Goal: Task Accomplishment & Management: Use online tool/utility

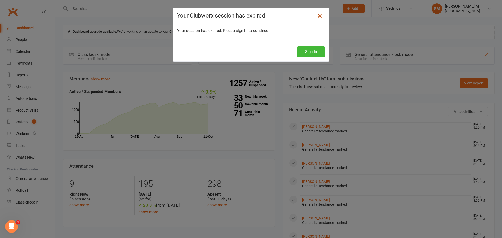
click at [319, 16] on icon at bounding box center [319, 16] width 6 height 6
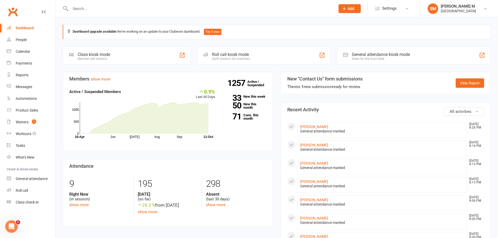
click at [90, 12] on input "text" at bounding box center [200, 8] width 263 height 7
type input "ka,"
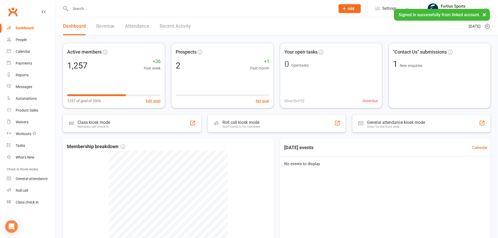
click at [119, 12] on input "text" at bounding box center [200, 8] width 263 height 7
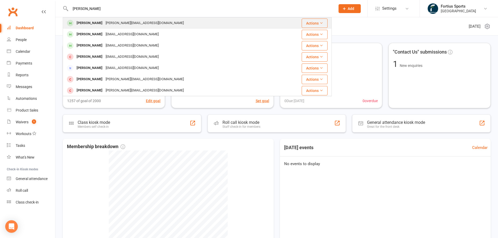
type input "kamal"
click at [113, 21] on div "Kamal_zafar@hotmail.com" at bounding box center [144, 23] width 81 height 8
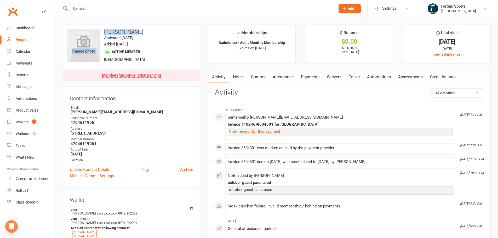
drag, startPoint x: 137, startPoint y: 29, endPoint x: 98, endPoint y: 29, distance: 38.4
click at [98, 29] on div "upload photo change photo Kamal Zafar Activated 1 June, 2025 Added 1 June, 2025…" at bounding box center [131, 53] width 137 height 57
copy div "change photo Kamal Zafar"
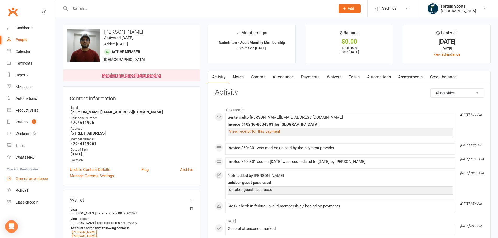
click at [22, 181] on link "General attendance" at bounding box center [31, 179] width 48 height 12
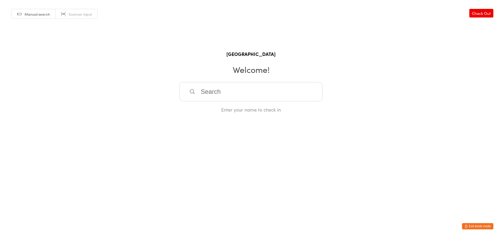
click at [207, 96] on input "search" at bounding box center [250, 91] width 143 height 19
paste input "Kamal Zafar"
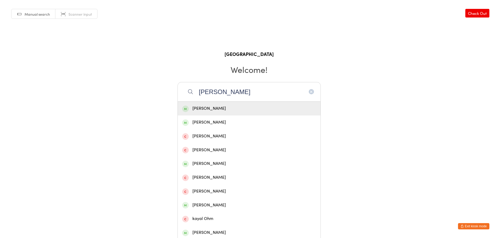
type input "Kamal Zafar"
click at [229, 112] on div "Kamal Zafar" at bounding box center [249, 108] width 134 height 7
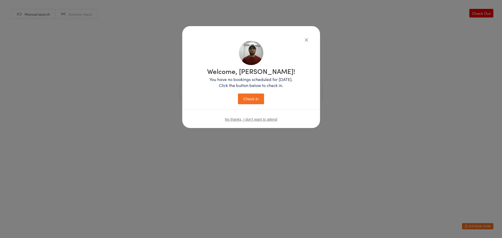
click at [258, 102] on button "Check in" at bounding box center [251, 99] width 26 height 11
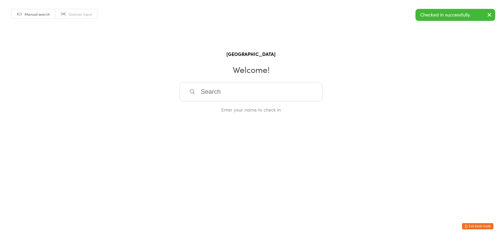
click at [466, 227] on icon "button" at bounding box center [465, 226] width 3 height 3
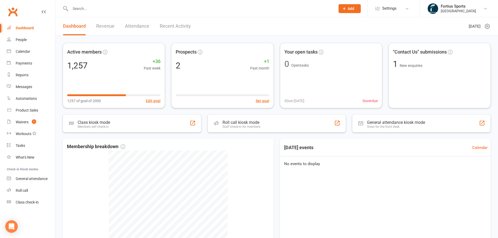
click at [489, 26] on icon at bounding box center [487, 26] width 6 height 6
click at [463, 57] on link "Refresh cached data" at bounding box center [460, 57] width 52 height 10
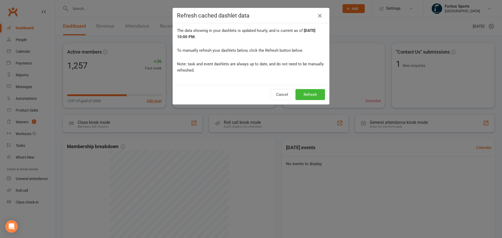
click at [320, 17] on icon "button" at bounding box center [319, 16] width 6 height 6
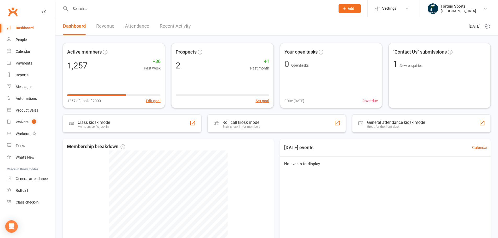
click at [23, 29] on div "Dashboard" at bounding box center [25, 28] width 18 height 4
click at [28, 64] on div "Payments" at bounding box center [24, 63] width 16 height 4
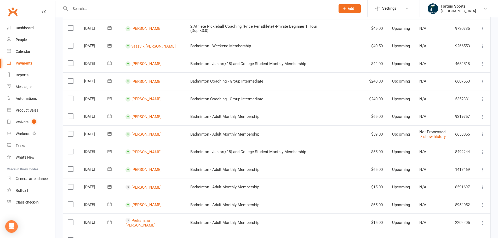
scroll to position [13, 0]
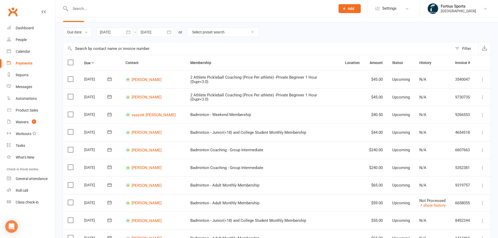
click at [130, 32] on icon "button" at bounding box center [128, 31] width 4 height 3
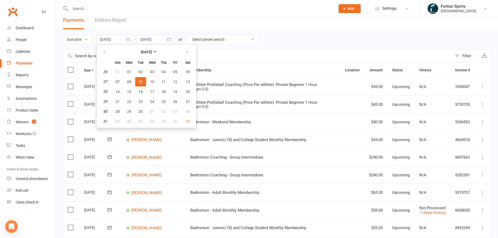
scroll to position [0, 0]
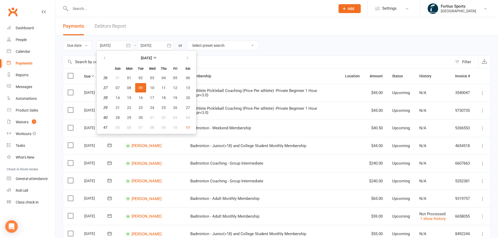
click at [172, 44] on icon "button" at bounding box center [168, 45] width 5 height 5
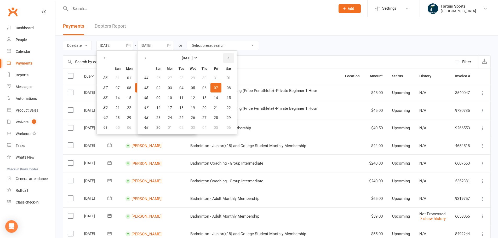
click at [234, 58] on button "button" at bounding box center [228, 57] width 11 height 9
click at [151, 54] on button "button" at bounding box center [145, 57] width 11 height 9
click at [159, 126] on span "30" at bounding box center [158, 127] width 4 height 4
type input "[DATE]"
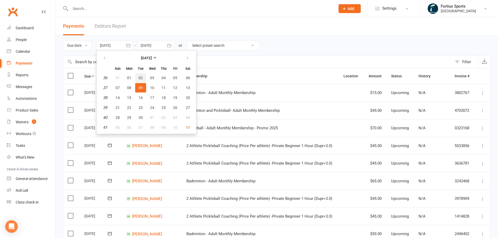
click at [138, 74] on button "02" at bounding box center [140, 77] width 11 height 9
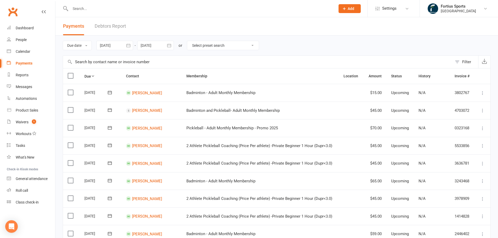
click at [127, 47] on icon "button" at bounding box center [128, 45] width 4 height 3
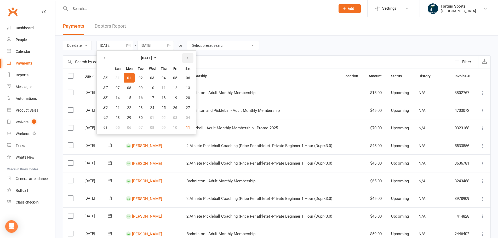
click at [183, 57] on button "button" at bounding box center [187, 57] width 11 height 9
click at [155, 76] on button "01" at bounding box center [152, 77] width 11 height 9
type input "[DATE]"
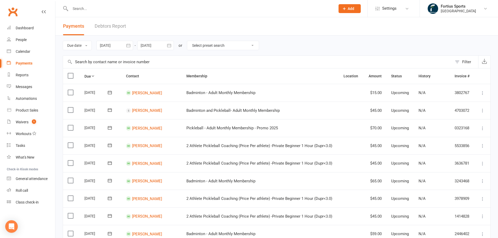
click at [170, 45] on icon "button" at bounding box center [169, 45] width 4 height 3
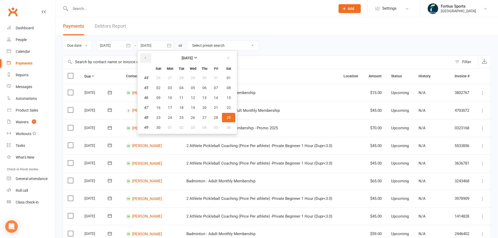
click at [147, 54] on button "button" at bounding box center [145, 57] width 11 height 9
click at [215, 120] on button "31" at bounding box center [215, 117] width 11 height 9
type input "[DATE]"
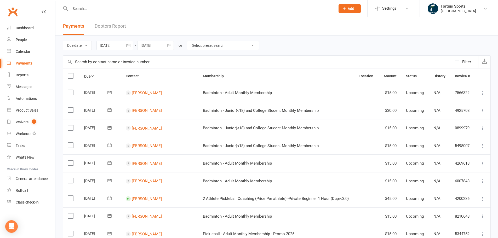
click at [126, 47] on icon "button" at bounding box center [128, 45] width 5 height 5
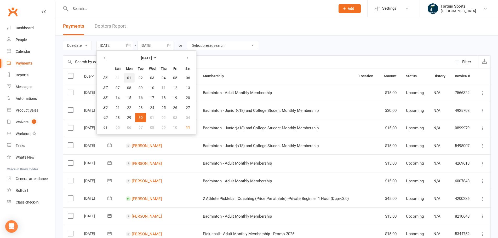
click at [127, 74] on button "01" at bounding box center [129, 77] width 11 height 9
type input "[DATE]"
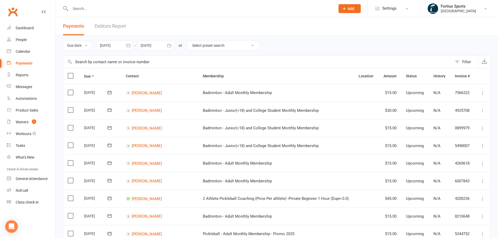
click at [168, 46] on icon "button" at bounding box center [169, 45] width 4 height 3
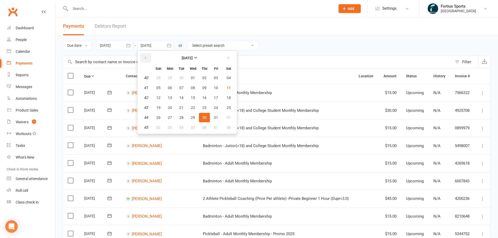
click at [143, 56] on button "button" at bounding box center [145, 57] width 11 height 9
click at [180, 116] on span "30" at bounding box center [181, 118] width 4 height 4
type input "[DATE]"
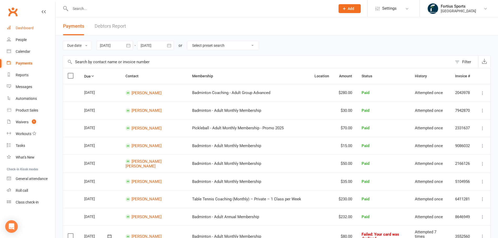
click at [34, 31] on link "Dashboard" at bounding box center [31, 28] width 48 height 12
